Goal: Find specific page/section

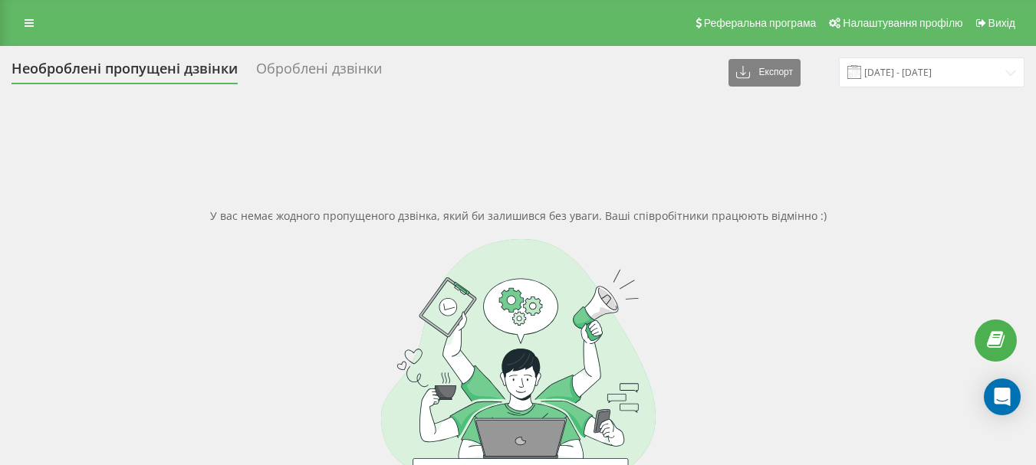
click at [31, 24] on icon at bounding box center [29, 23] width 9 height 11
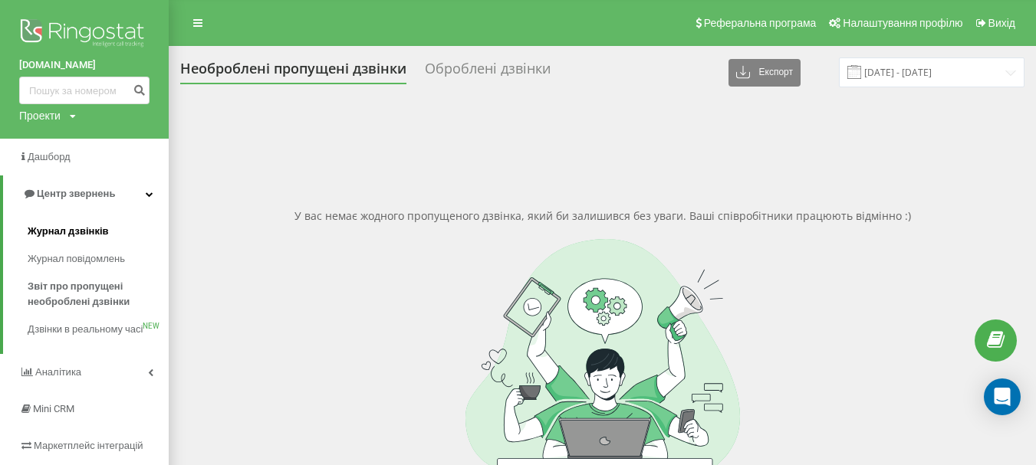
click at [80, 225] on span "Журнал дзвінків" at bounding box center [68, 231] width 81 height 15
